Goal: Information Seeking & Learning: Learn about a topic

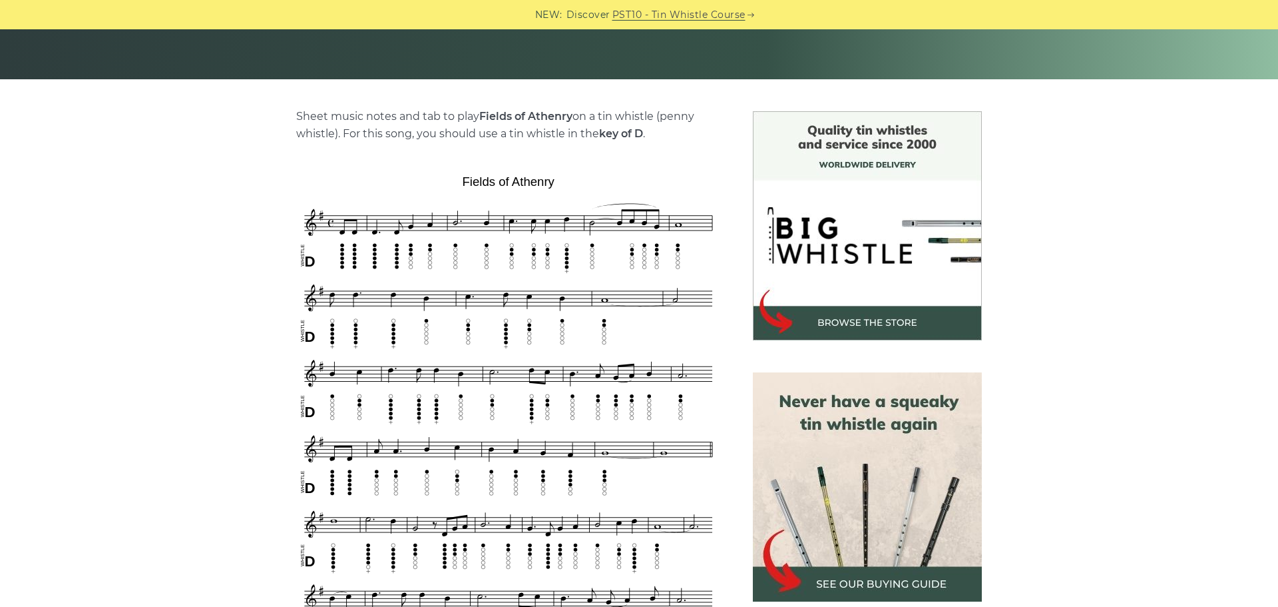
scroll to position [323, 0]
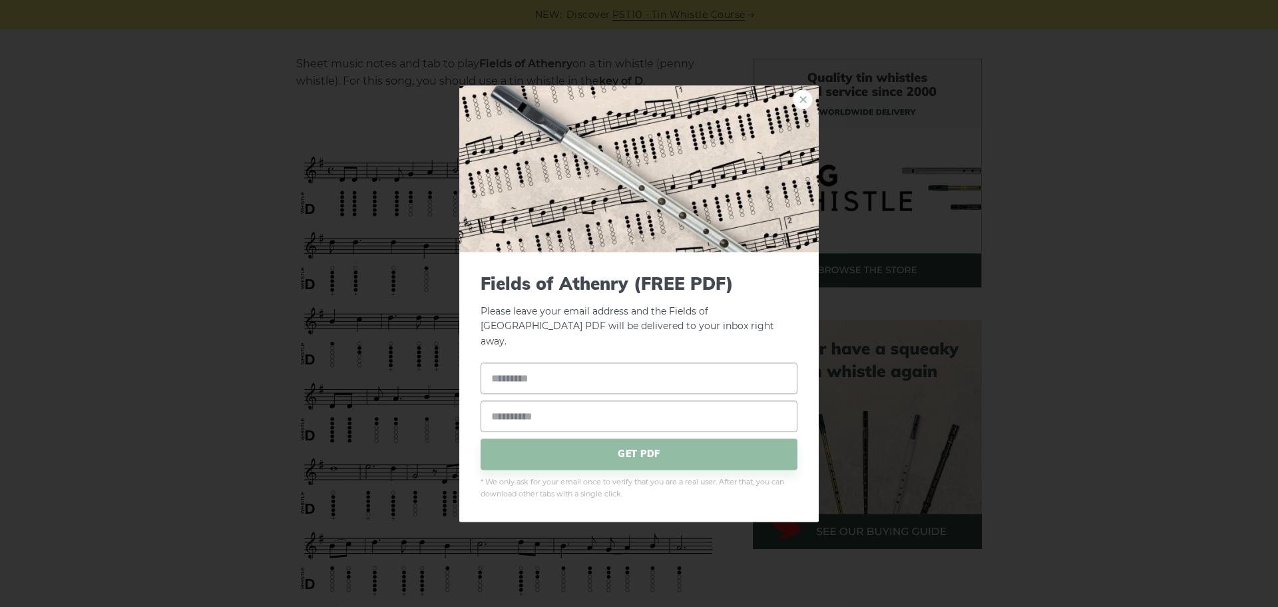
click at [805, 109] on link "×" at bounding box center [803, 99] width 20 height 20
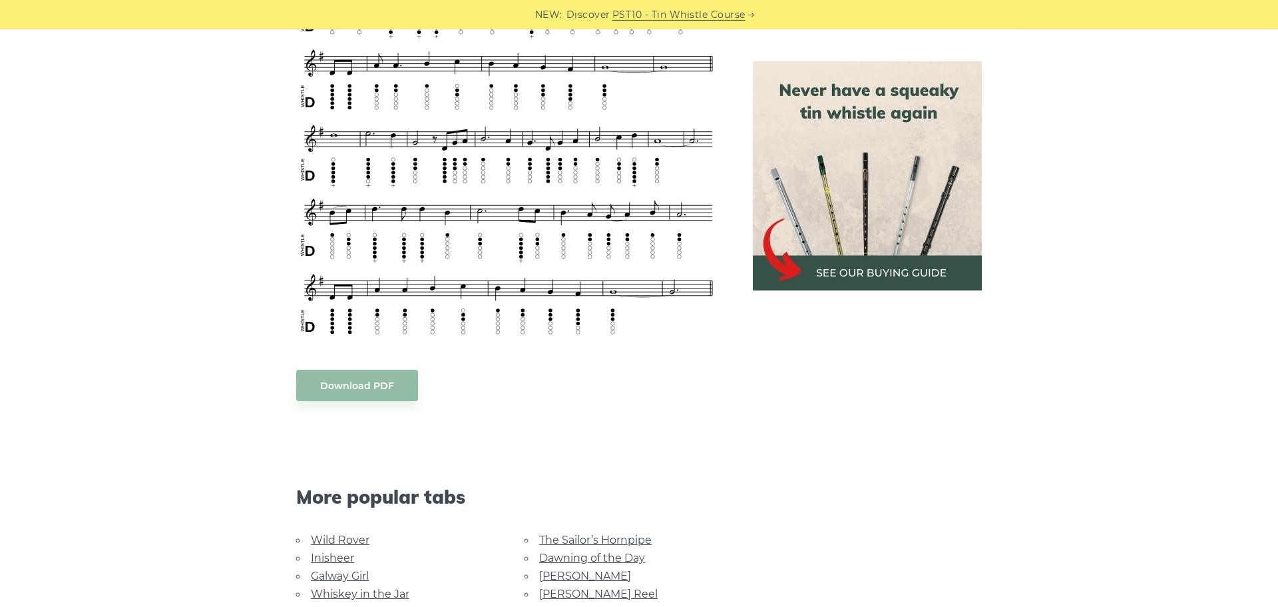
scroll to position [738, 0]
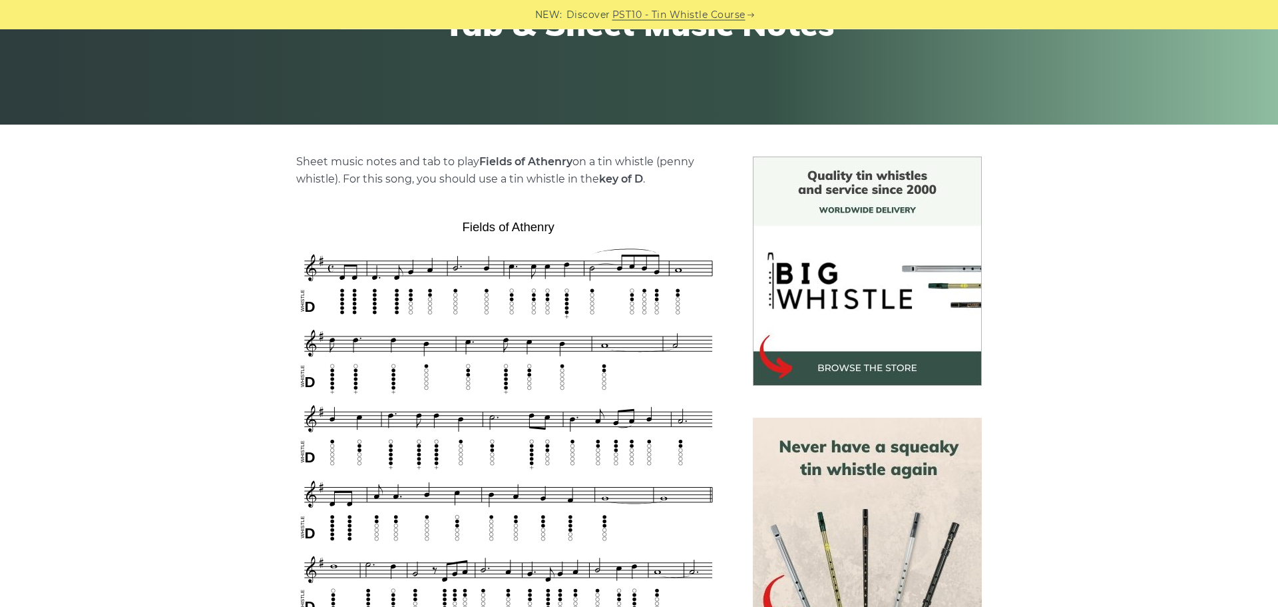
scroll to position [268, 0]
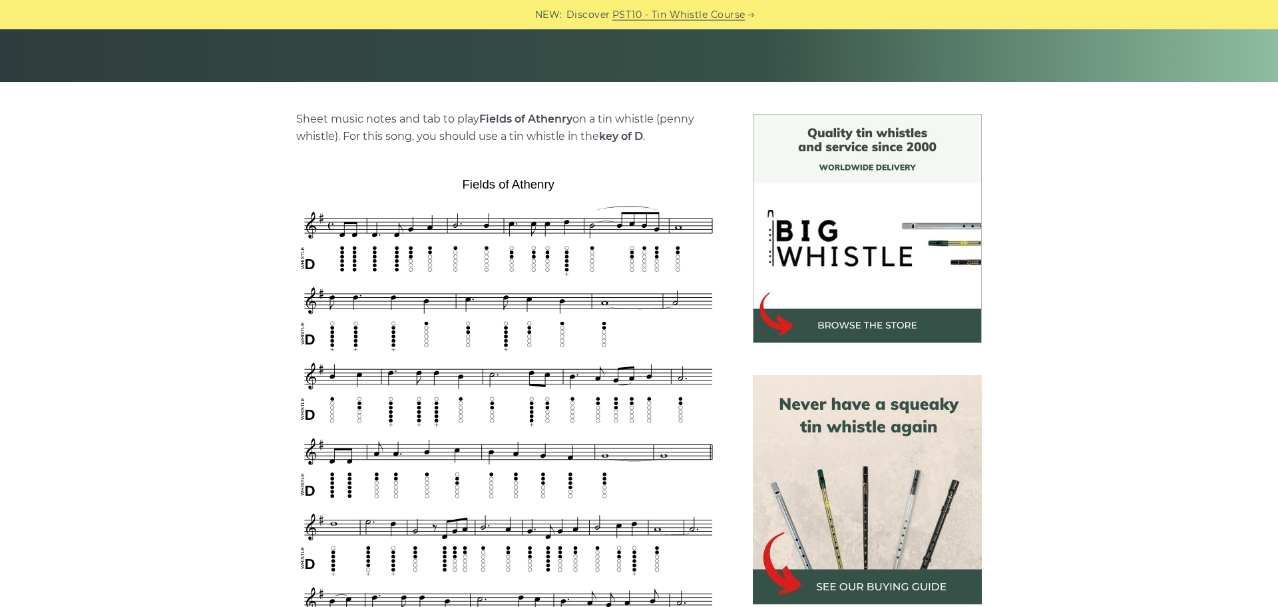
drag, startPoint x: 1275, startPoint y: 27, endPoint x: 1252, endPoint y: 140, distance: 116.2
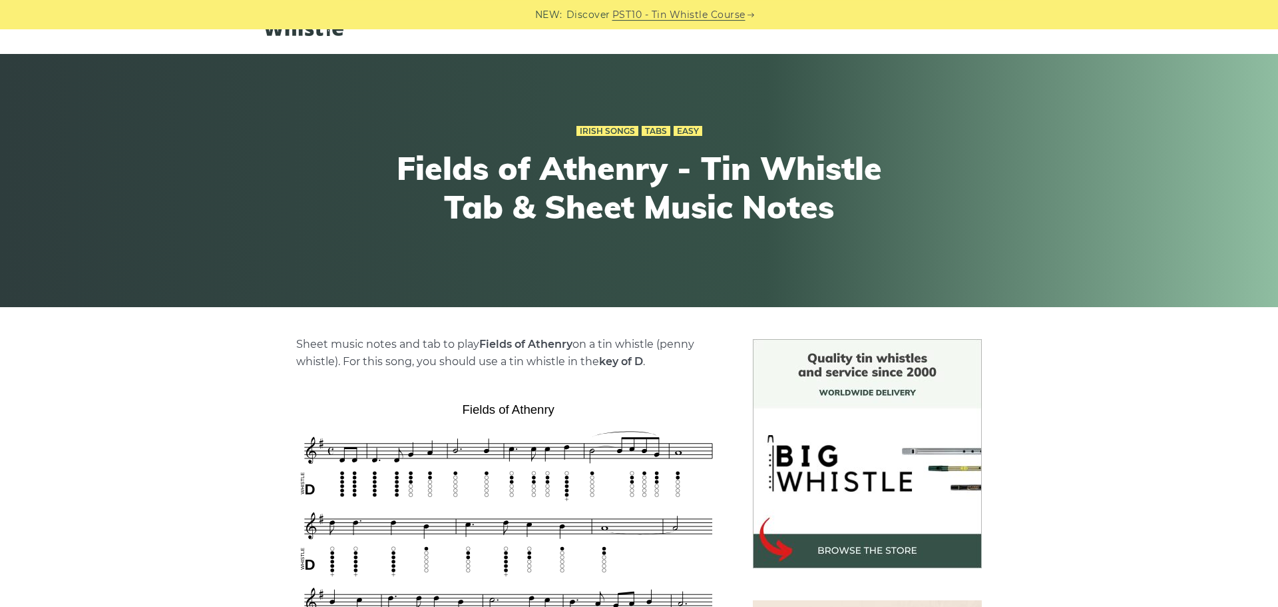
scroll to position [0, 0]
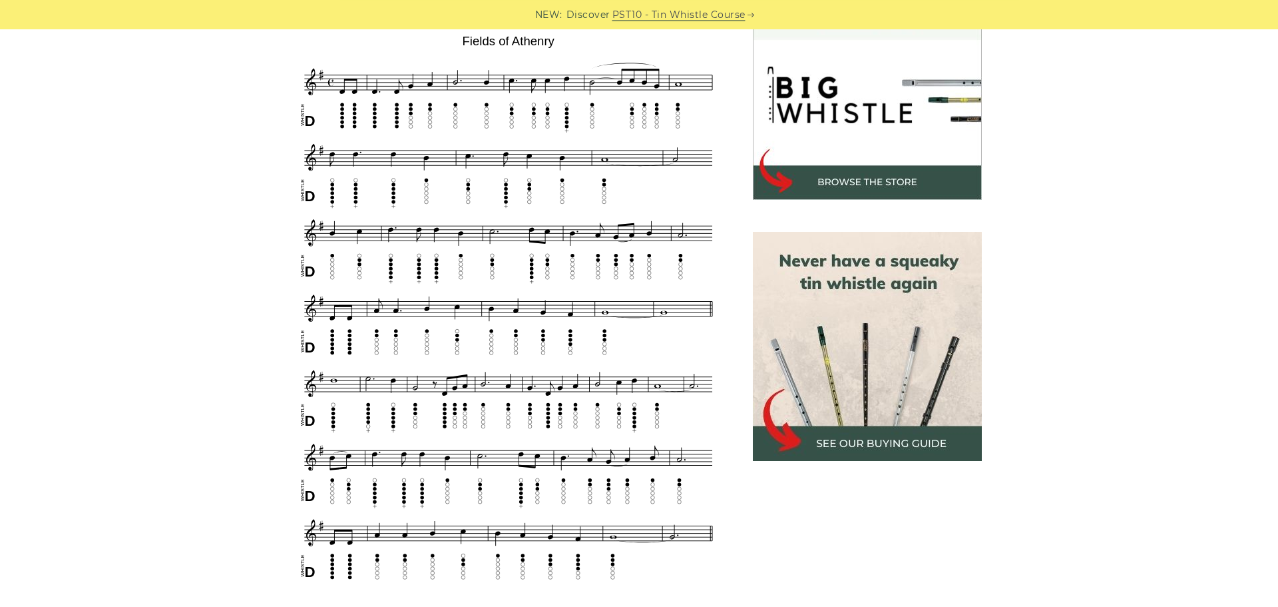
scroll to position [391, 0]
